Goal: Check status: Check status

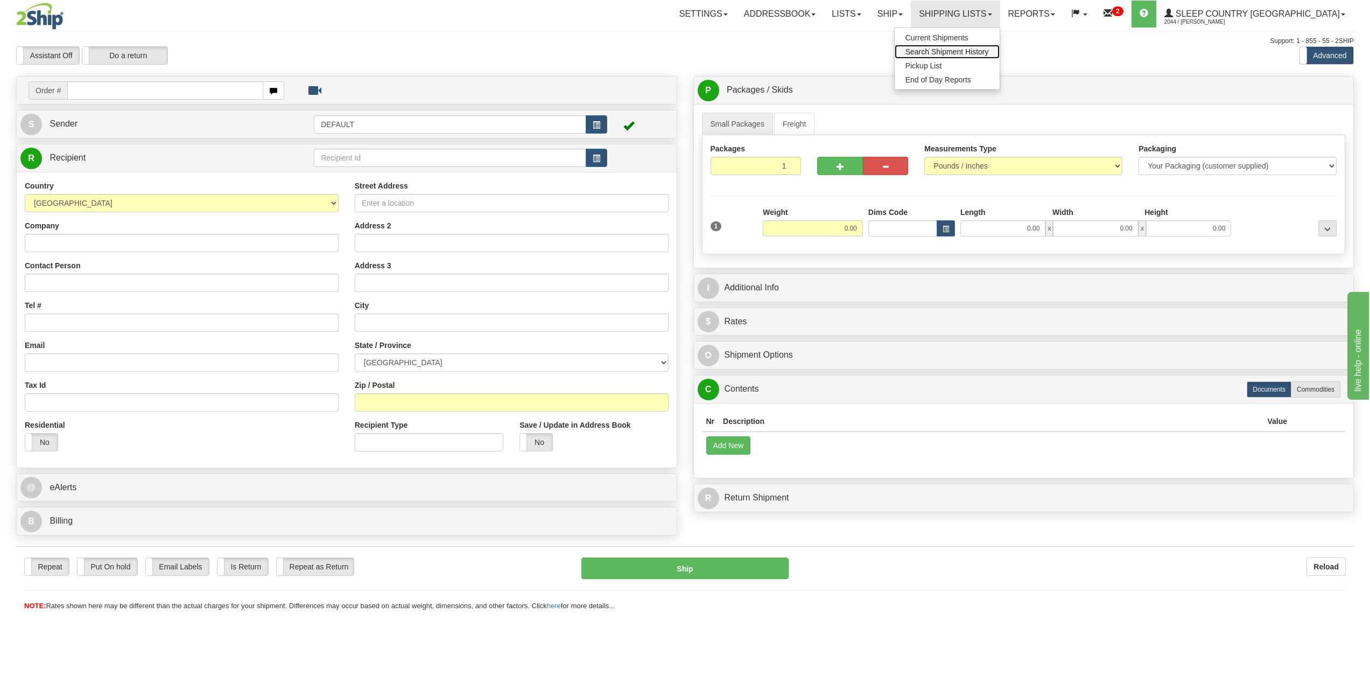
click at [989, 49] on span "Search Shipment History" at bounding box center [947, 51] width 83 height 9
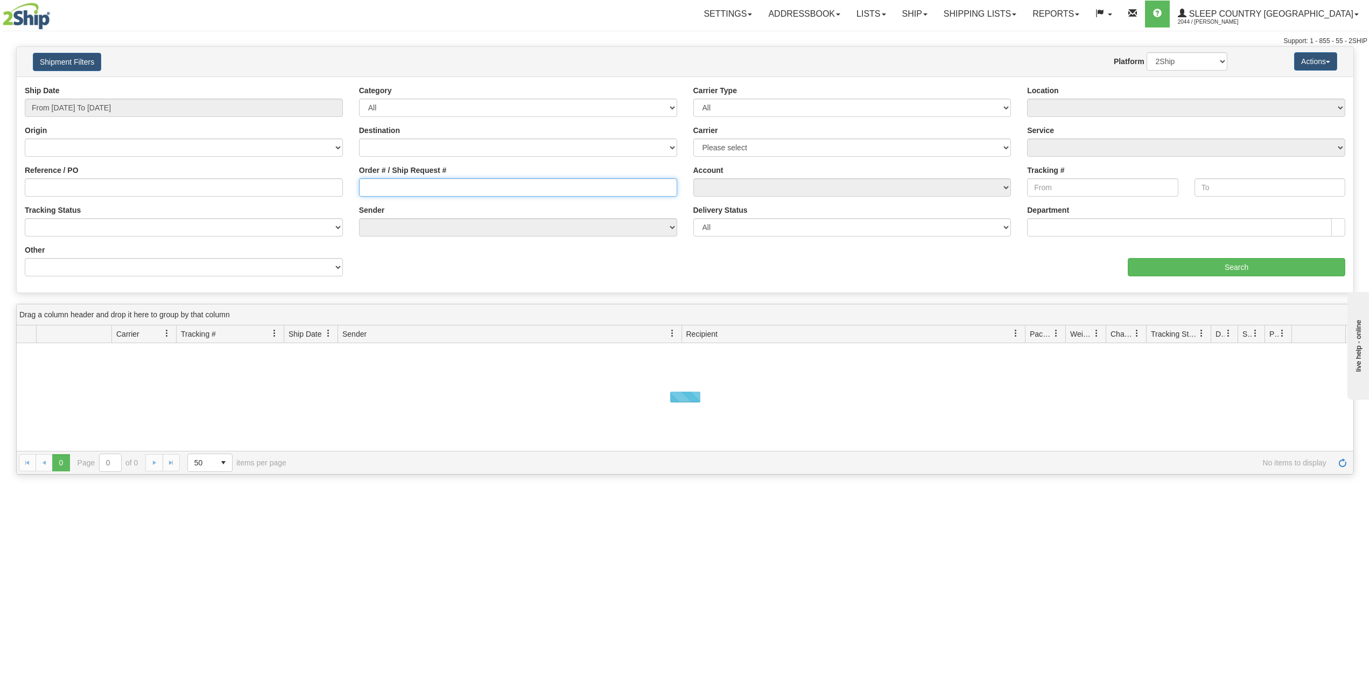
click at [426, 186] on input "Order # / Ship Request #" at bounding box center [518, 187] width 318 height 18
paste input "1053936"
type input "1053936"
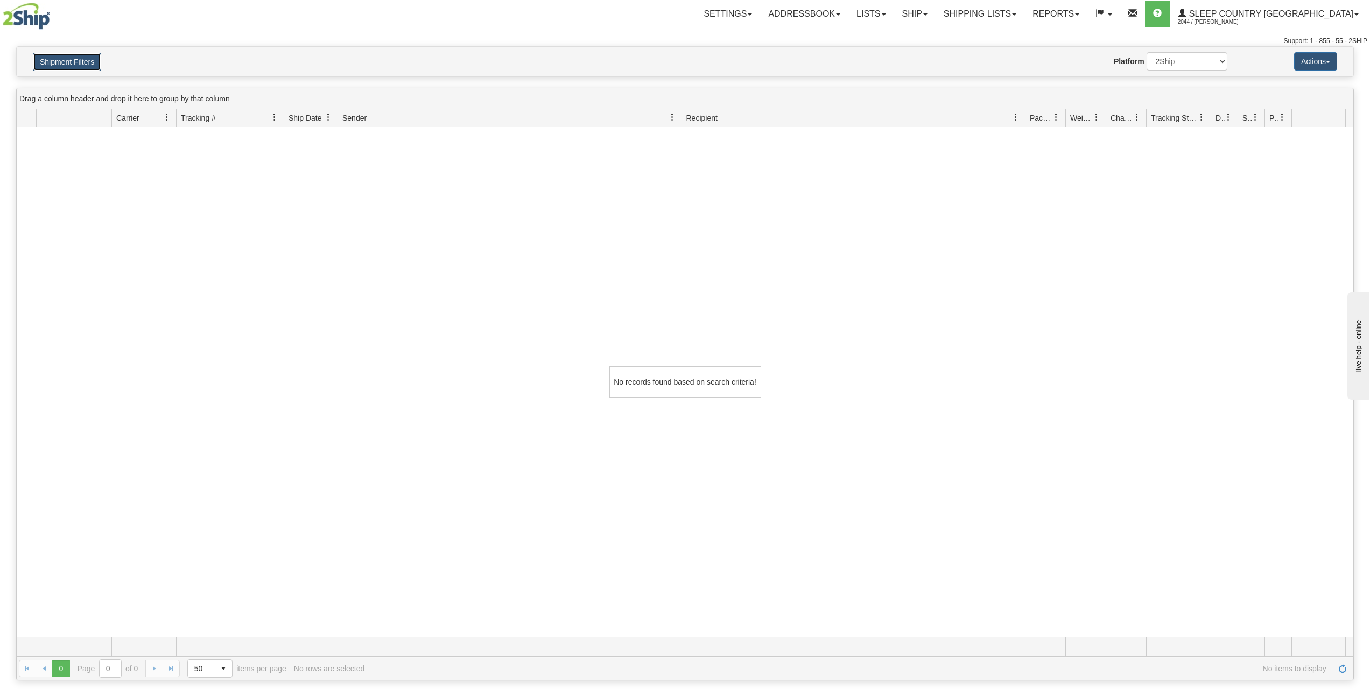
click at [91, 58] on button "Shipment Filters" at bounding box center [67, 62] width 68 height 18
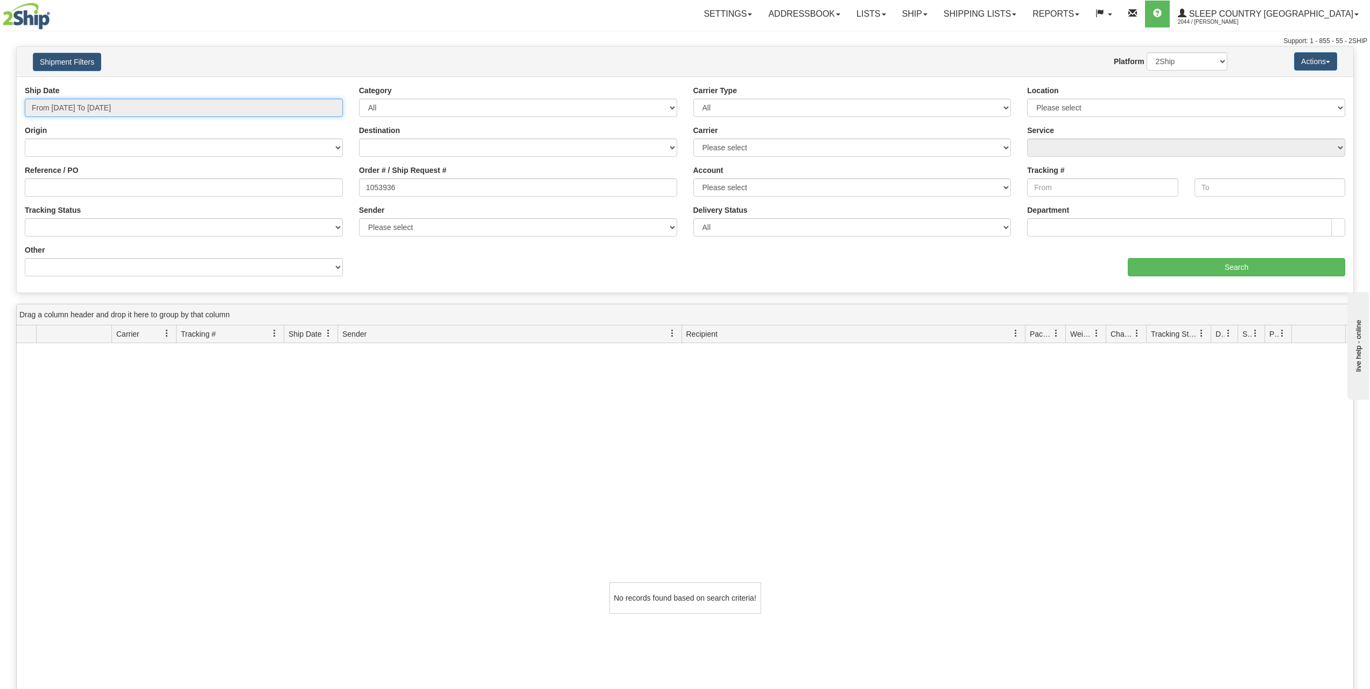
click at [121, 107] on input "From 08/26/2025 To 08/27/2025" at bounding box center [184, 108] width 318 height 18
click at [86, 188] on li "Last 30 Days" at bounding box center [73, 185] width 86 height 15
type input "From 07/29/2025 To 08/27/2025"
click at [1233, 265] on input "Search" at bounding box center [1236, 267] width 217 height 18
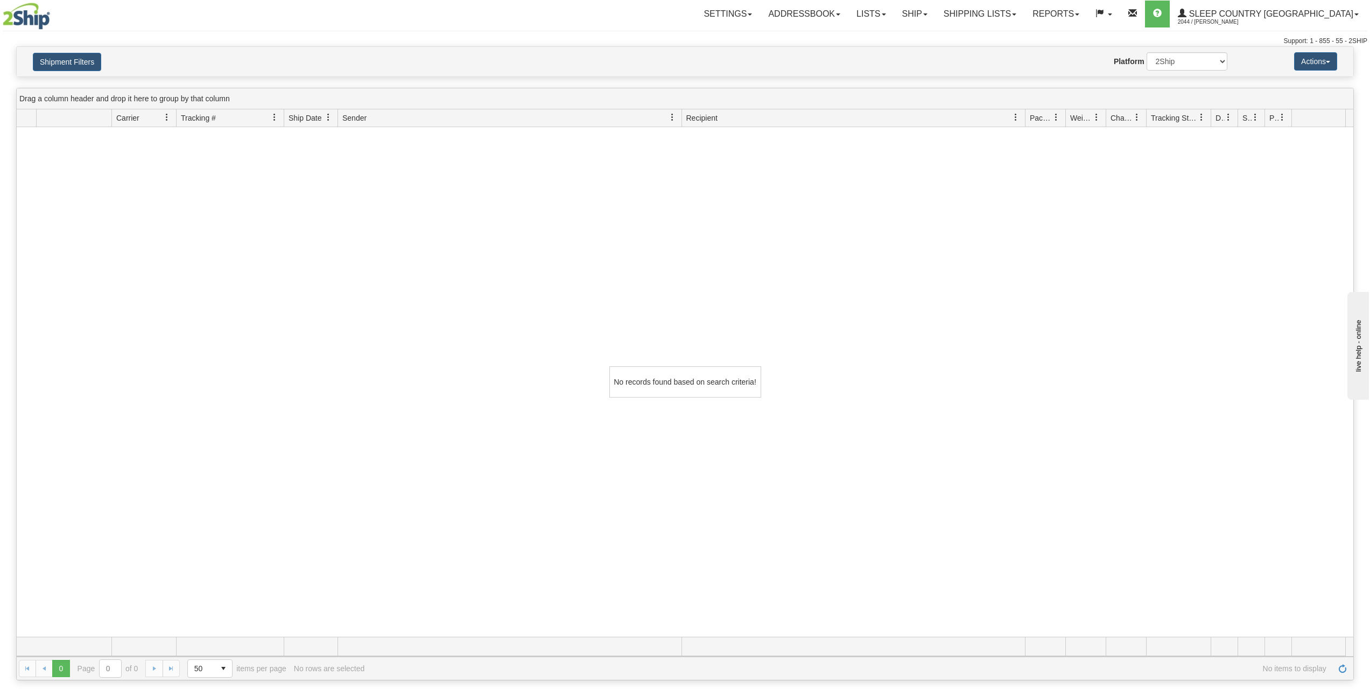
click at [412, 58] on div "Website Agent Nothing selected Client User Platform 2Ship Imported" at bounding box center [740, 61] width 991 height 18
click at [694, 392] on div "No records found based on search criteria!" at bounding box center [685, 381] width 152 height 31
click at [447, 63] on div "Website Agent Nothing selected Client User Platform 2Ship Imported" at bounding box center [740, 61] width 991 height 18
